Goal: Find specific page/section

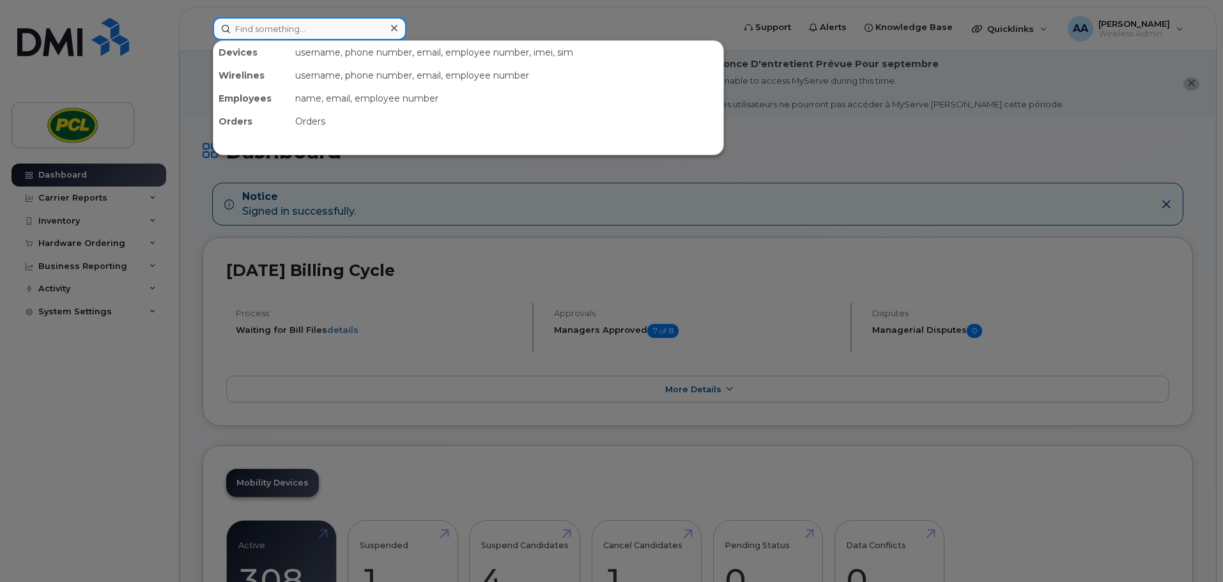
click at [314, 35] on input at bounding box center [310, 28] width 194 height 23
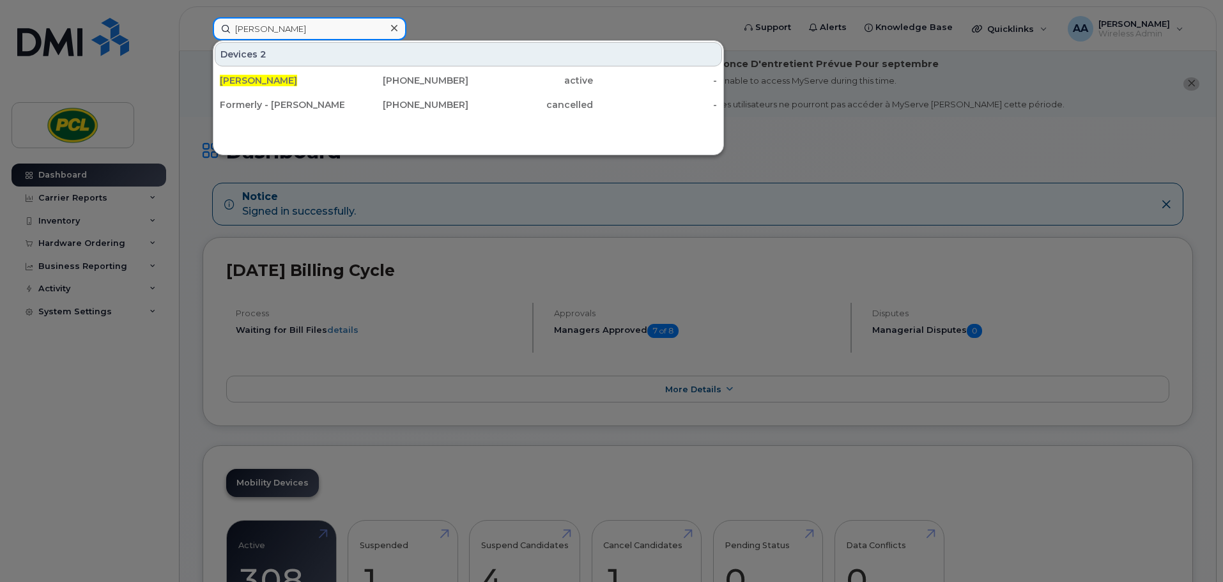
click at [286, 29] on input "[PERSON_NAME]" at bounding box center [310, 28] width 194 height 23
click at [203, 17] on div "[PERSON_NAME] 2 [PERSON_NAME] [PHONE_NUMBER] active - Formerly - [PERSON_NAME] …" at bounding box center [469, 28] width 533 height 23
paste input "[PERSON_NAME]"
click at [295, 26] on input "[PERSON_NAME]" at bounding box center [310, 28] width 194 height 23
drag, startPoint x: 315, startPoint y: 29, endPoint x: 203, endPoint y: 25, distance: 112.5
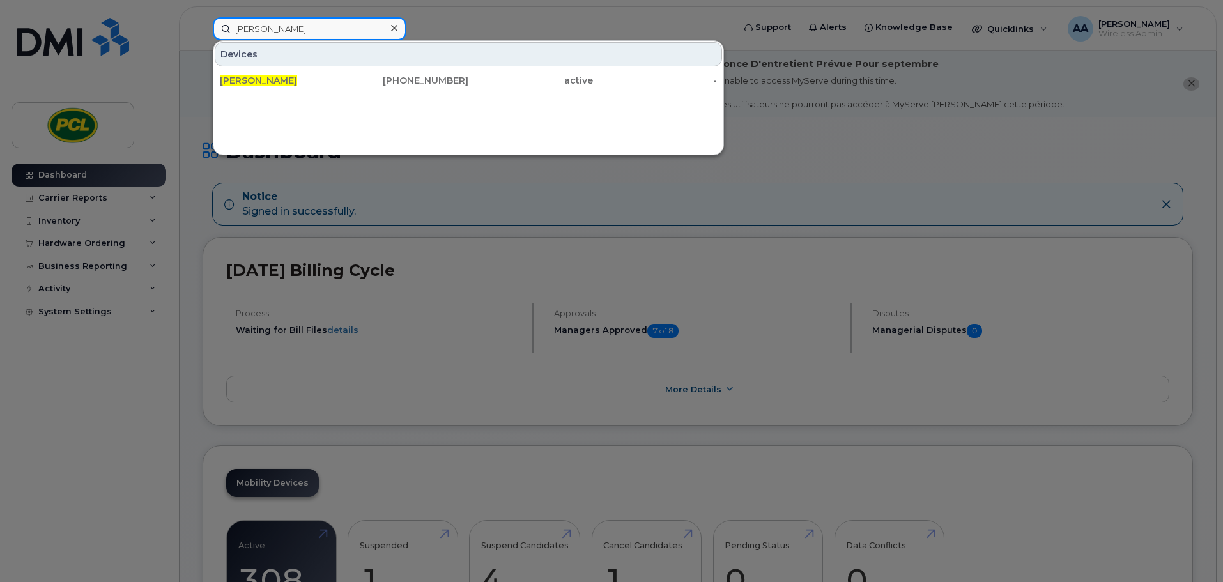
click at [203, 25] on div "Patrick Lott Devices Patrick Lott 403-809-4963 active -" at bounding box center [469, 28] width 533 height 23
type input "chris l"
